Goal: Find contact information: Find contact information

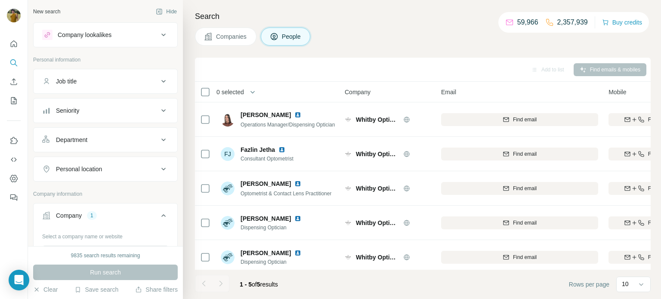
scroll to position [4, 0]
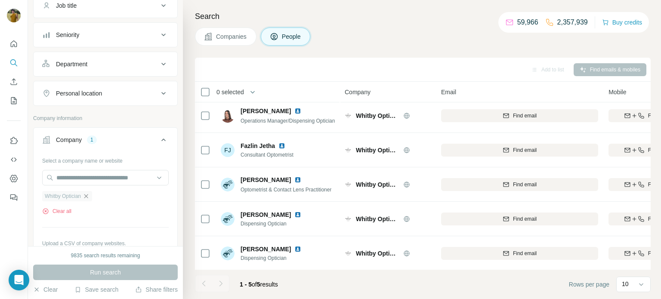
click at [88, 194] on icon "button" at bounding box center [86, 196] width 7 height 7
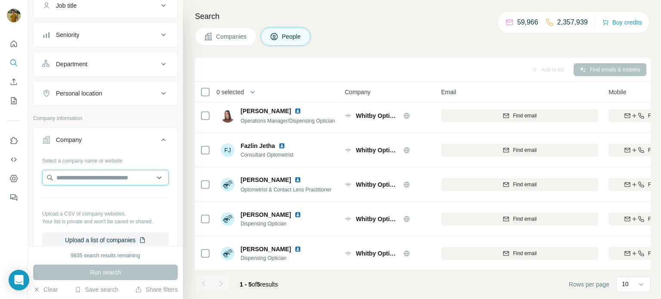
click at [83, 182] on input "text" at bounding box center [105, 178] width 127 height 16
type input "**********"
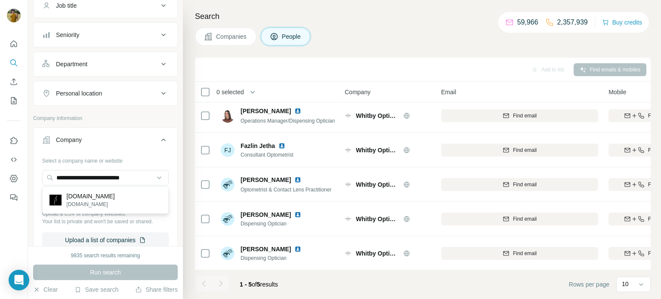
click at [98, 193] on p "[DOMAIN_NAME]" at bounding box center [91, 196] width 48 height 9
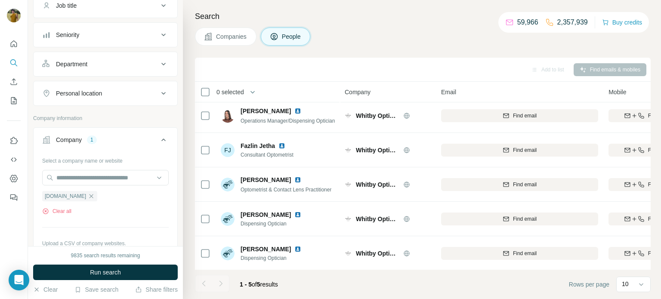
scroll to position [0, 0]
click at [114, 271] on span "Run search" at bounding box center [105, 272] width 31 height 9
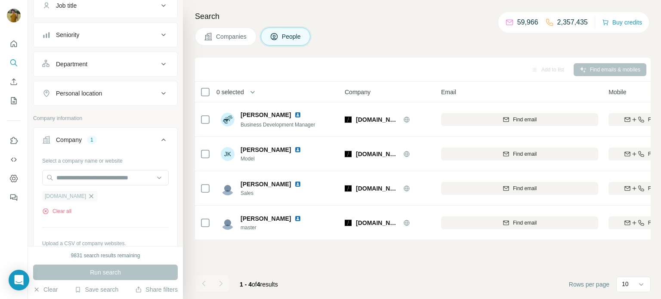
click at [95, 194] on icon "button" at bounding box center [91, 196] width 7 height 7
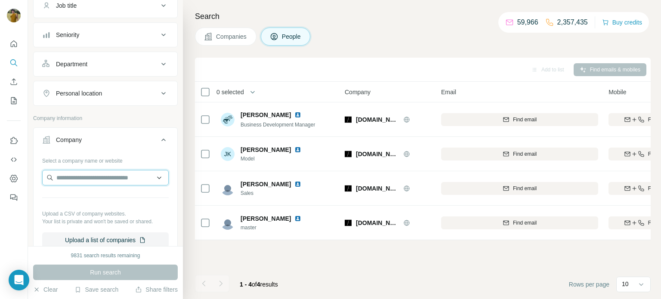
click at [90, 177] on input "text" at bounding box center [105, 178] width 127 height 16
paste input "**********"
type input "**********"
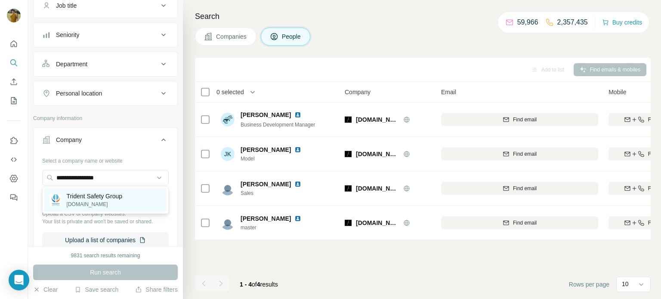
click at [105, 199] on p "Trident Safety Group" at bounding box center [95, 196] width 56 height 9
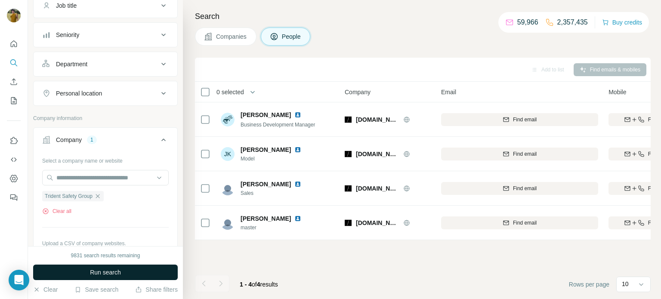
click at [106, 270] on span "Run search" at bounding box center [105, 272] width 31 height 9
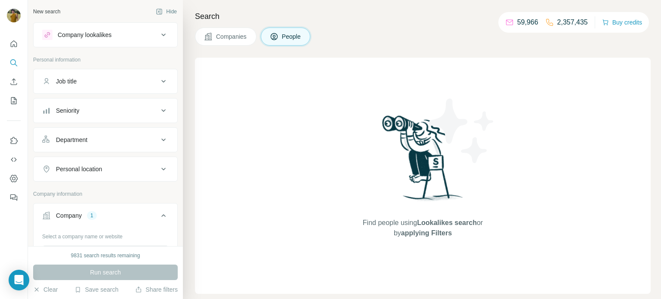
scroll to position [58, 0]
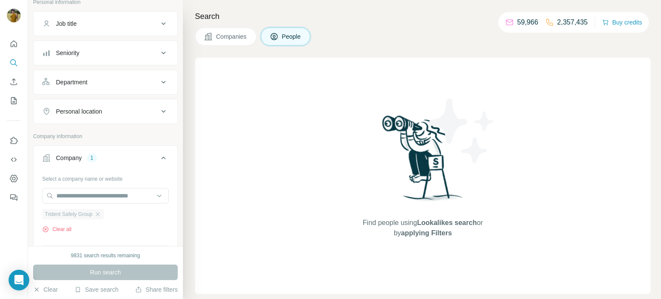
click at [75, 214] on span "Trident Safety Group" at bounding box center [69, 215] width 48 height 8
click at [100, 214] on icon "button" at bounding box center [98, 214] width 4 height 4
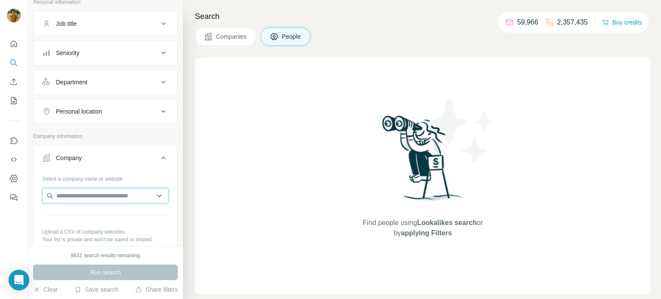
click at [94, 198] on input "text" at bounding box center [105, 196] width 127 height 16
click at [150, 194] on input "**********" at bounding box center [105, 196] width 127 height 16
type input "*"
paste input "**********"
type input "**********"
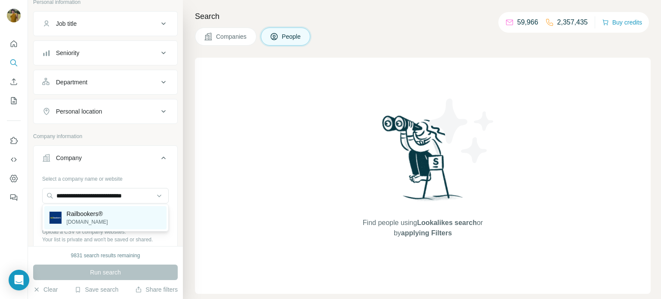
click at [117, 217] on div "Railbookers® [DOMAIN_NAME]" at bounding box center [105, 217] width 122 height 23
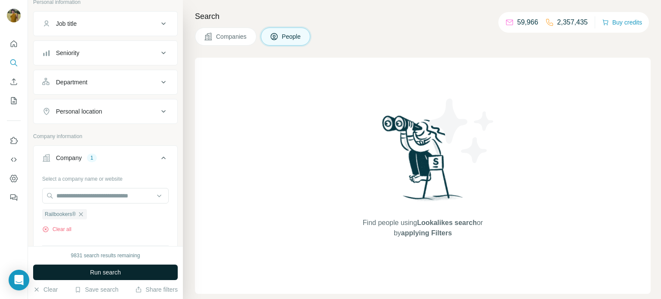
click at [115, 272] on span "Run search" at bounding box center [105, 272] width 31 height 9
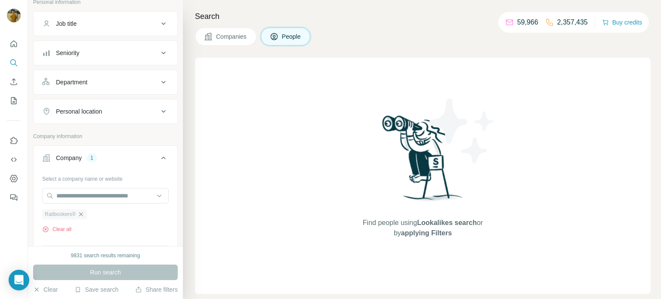
click at [81, 215] on icon "button" at bounding box center [81, 214] width 7 height 7
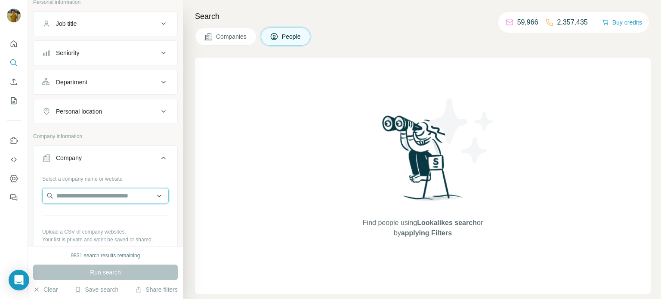
click at [96, 191] on input "text" at bounding box center [105, 196] width 127 height 16
paste input "**********"
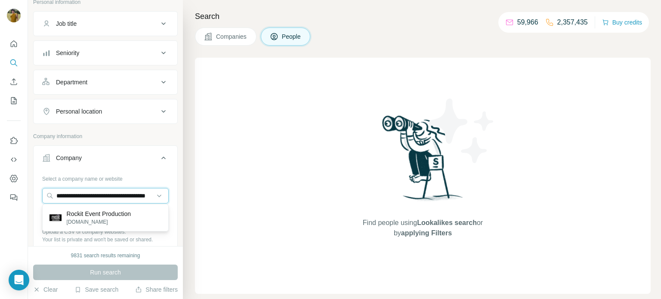
type input "**********"
click at [107, 218] on p "Rockit Event Production" at bounding box center [99, 214] width 64 height 9
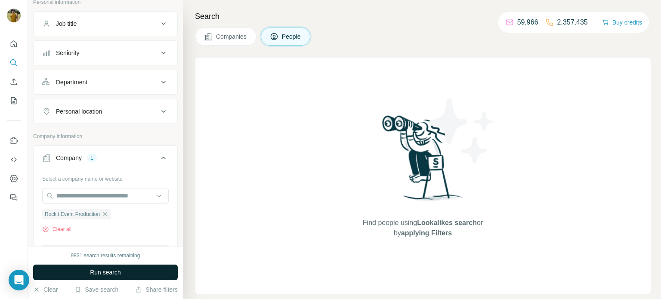
click at [95, 270] on span "Run search" at bounding box center [105, 272] width 31 height 9
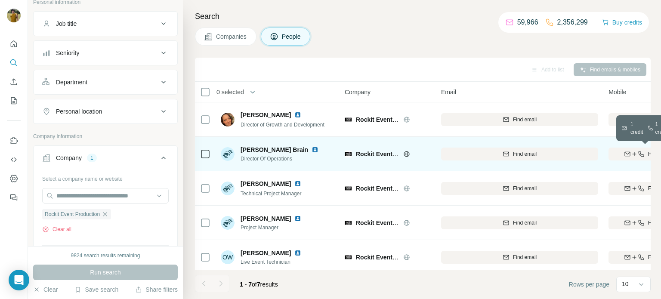
click at [627, 154] on icon "button" at bounding box center [627, 154] width 7 height 7
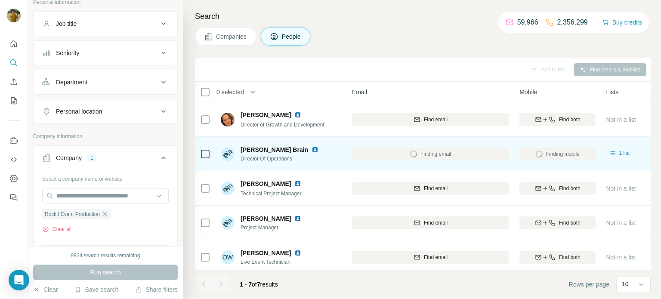
scroll to position [0, 90]
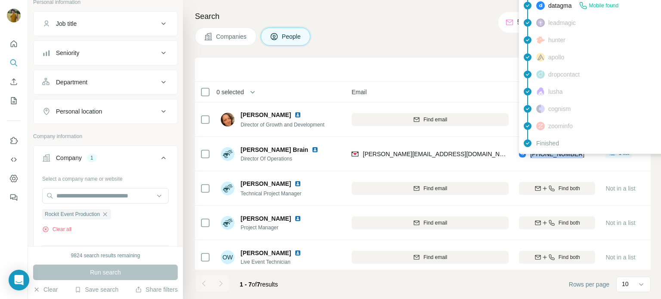
drag, startPoint x: 579, startPoint y: 155, endPoint x: 531, endPoint y: 155, distance: 47.8
click at [531, 155] on div "[PHONE_NUMBER]" at bounding box center [557, 154] width 76 height 24
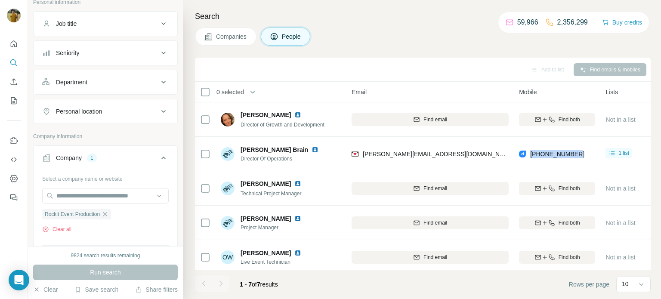
click at [566, 165] on td "[PHONE_NUMBER]" at bounding box center [557, 154] width 87 height 34
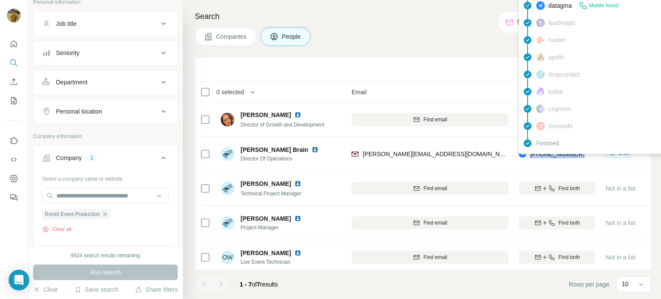
drag, startPoint x: 580, startPoint y: 157, endPoint x: 531, endPoint y: 156, distance: 49.5
click at [531, 156] on div "[PHONE_NUMBER]" at bounding box center [557, 154] width 76 height 24
copy span "[PHONE_NUMBER]"
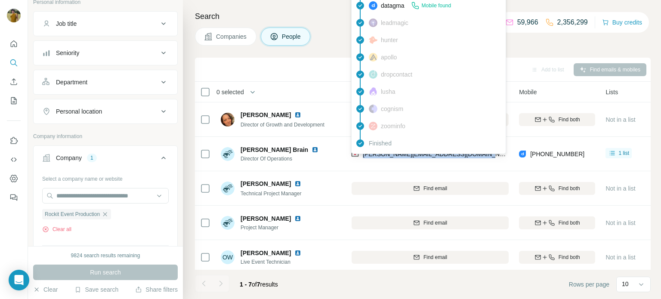
drag, startPoint x: 480, startPoint y: 155, endPoint x: 363, endPoint y: 156, distance: 117.6
click at [363, 156] on div "[PERSON_NAME][EMAIL_ADDRESS][DOMAIN_NAME]" at bounding box center [430, 154] width 157 height 24
copy span "[PERSON_NAME][EMAIL_ADDRESS][DOMAIN_NAME]"
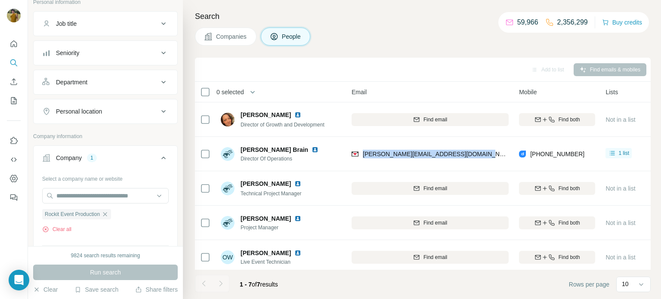
click at [438, 166] on td "[PERSON_NAME][EMAIL_ADDRESS][DOMAIN_NAME]" at bounding box center [431, 154] width 168 height 34
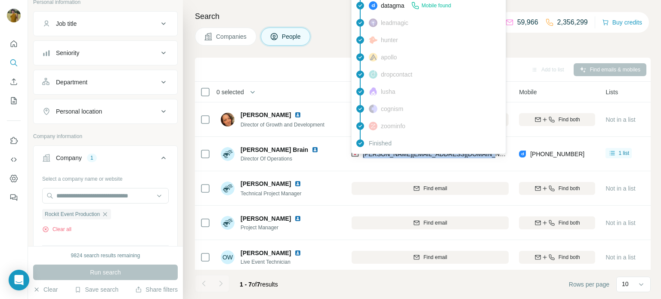
drag, startPoint x: 484, startPoint y: 155, endPoint x: 361, endPoint y: 157, distance: 122.7
click at [361, 157] on div "[PERSON_NAME][EMAIL_ADDRESS][DOMAIN_NAME]" at bounding box center [430, 154] width 157 height 24
copy span "[PERSON_NAME][EMAIL_ADDRESS][DOMAIN_NAME]"
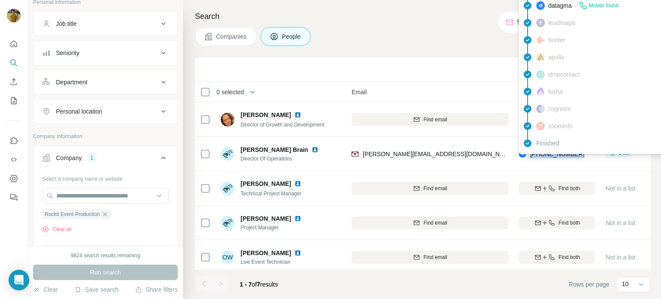
drag, startPoint x: 581, startPoint y: 156, endPoint x: 531, endPoint y: 155, distance: 50.8
click at [531, 155] on div "[PHONE_NUMBER]" at bounding box center [557, 154] width 76 height 24
copy span "[PHONE_NUMBER]"
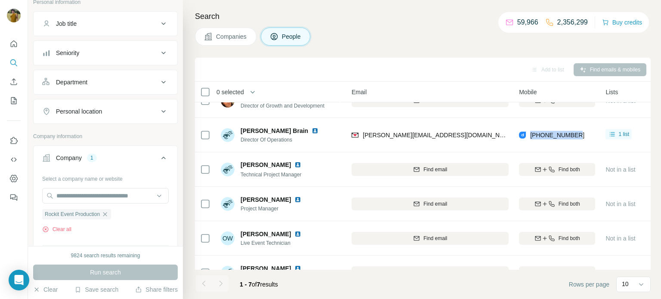
scroll to position [0, 89]
